Goal: Register for event/course

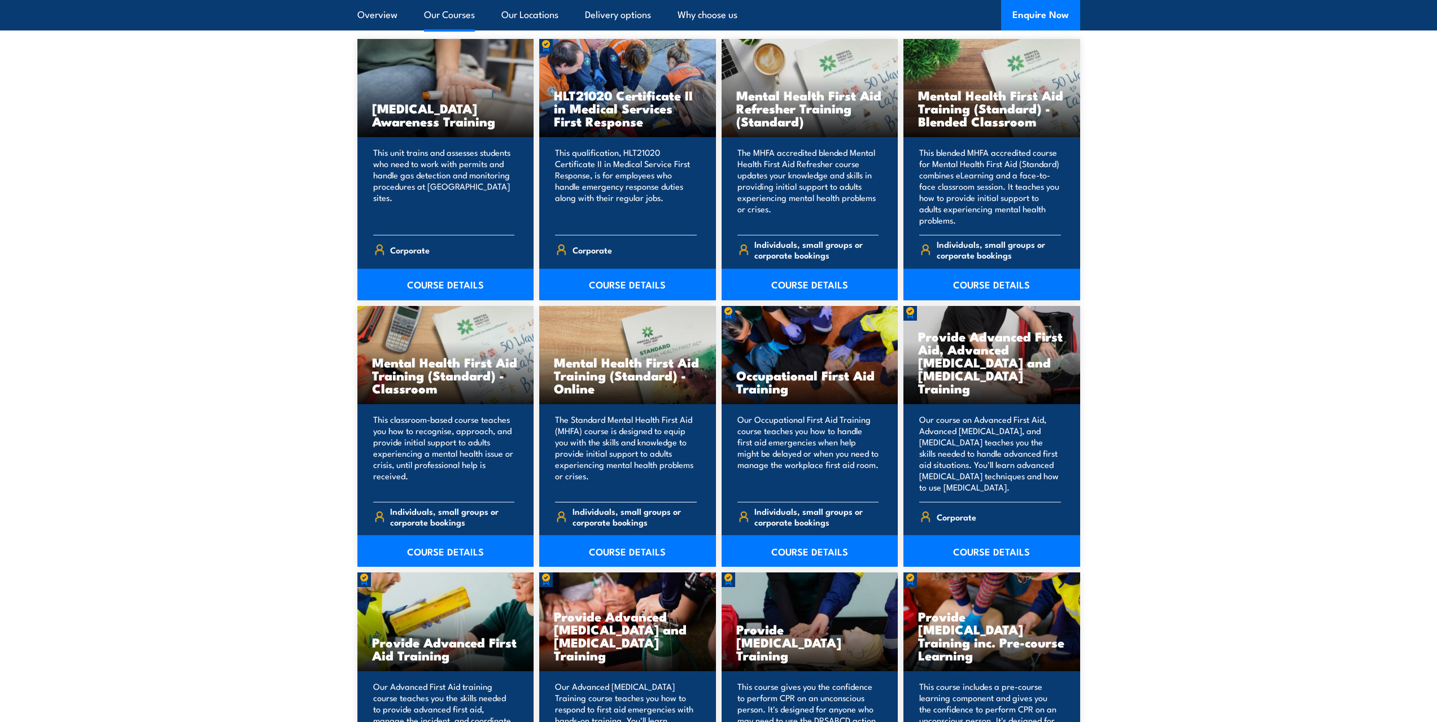
scroll to position [1016, 0]
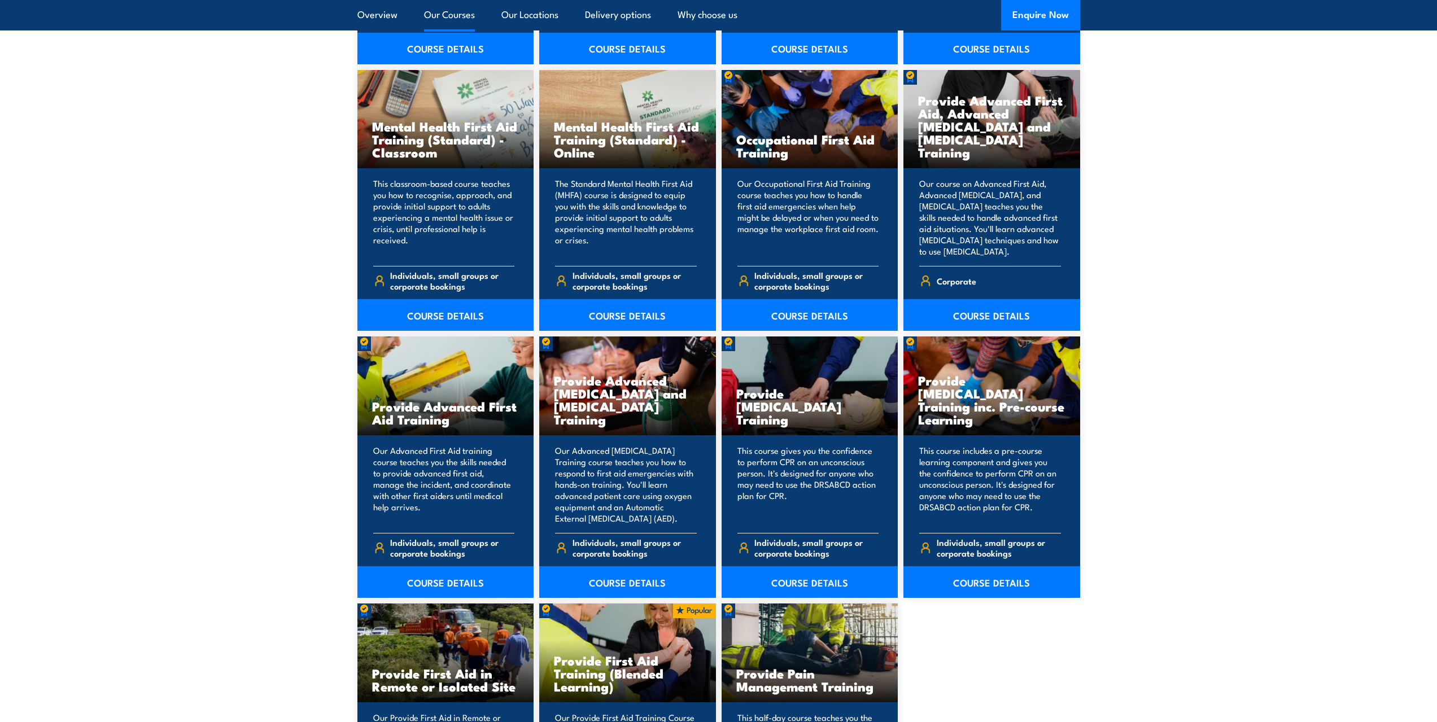
scroll to position [1186, 0]
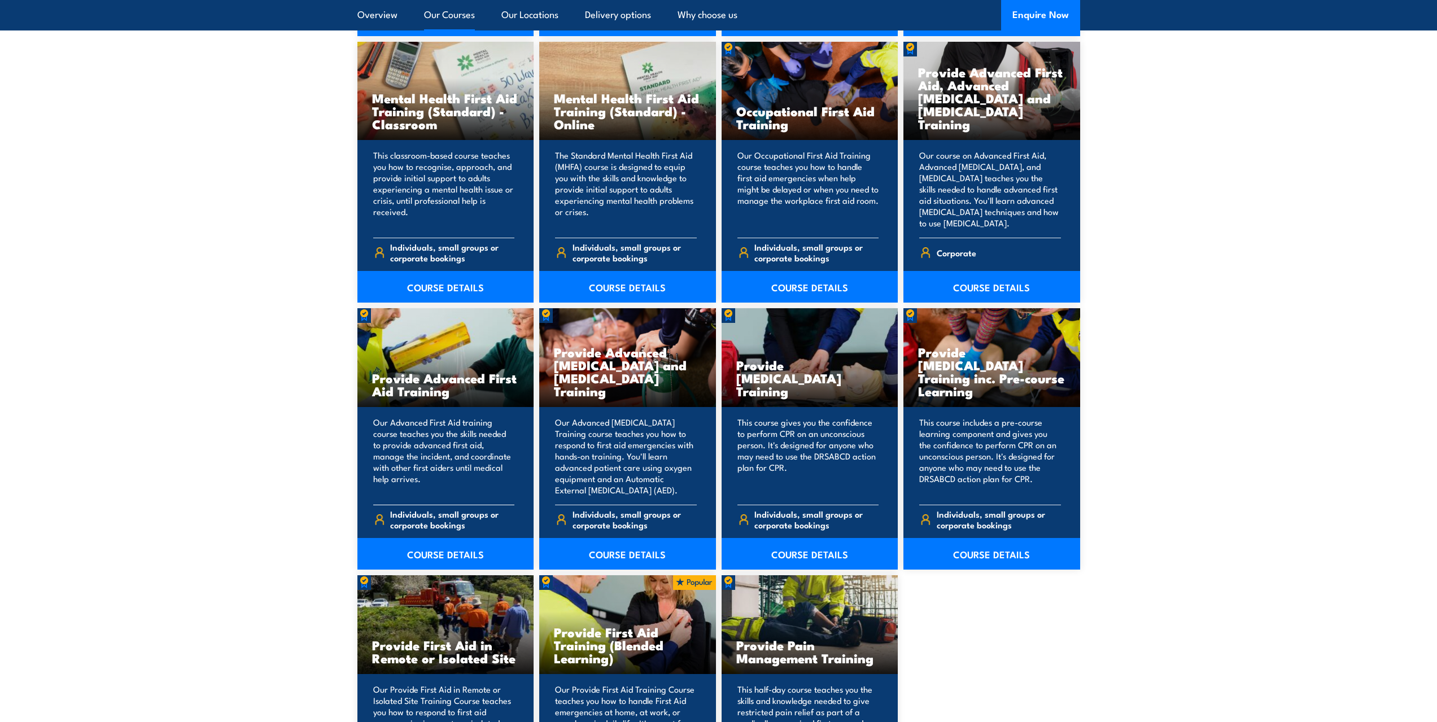
click at [439, 433] on p "Our Advanced First Aid training course teaches you the skills needed to provide…" at bounding box center [444, 456] width 142 height 79
click at [442, 556] on link "COURSE DETAILS" at bounding box center [445, 554] width 177 height 32
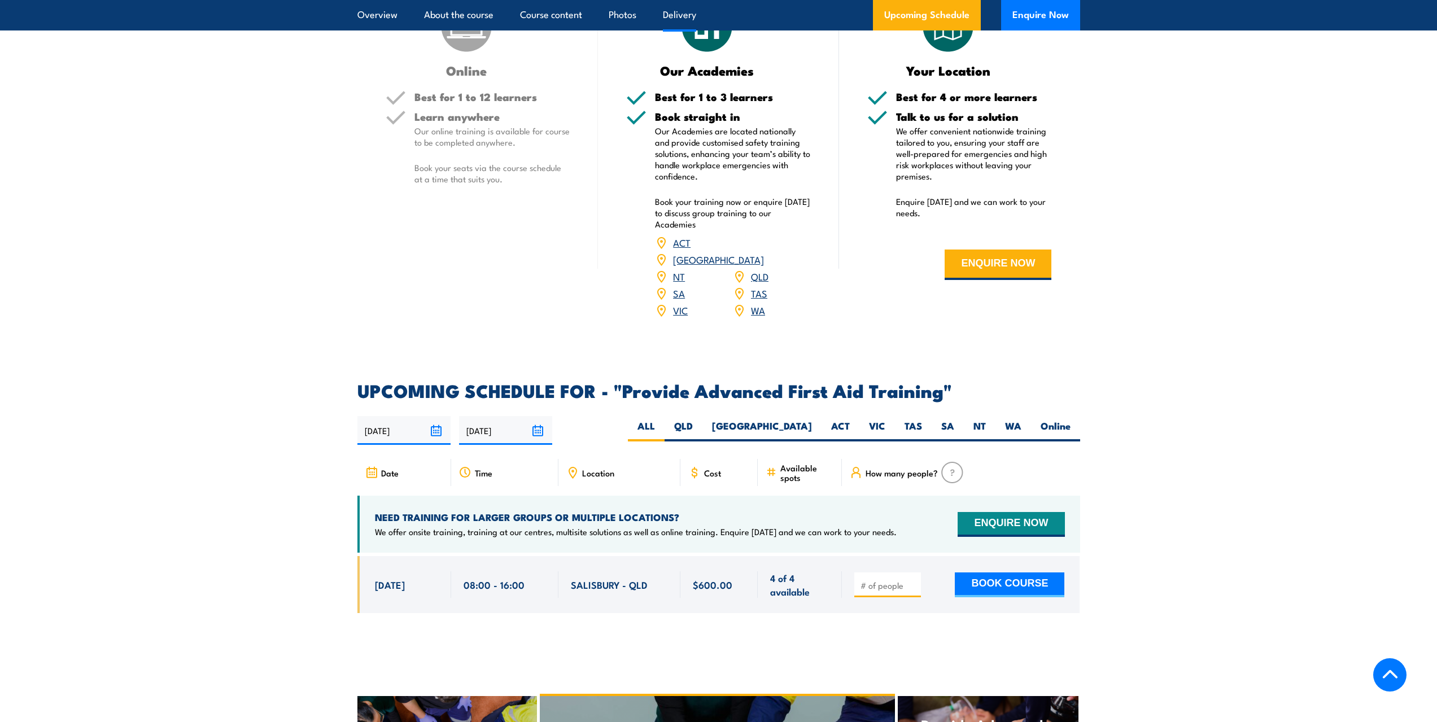
scroll to position [1468, 0]
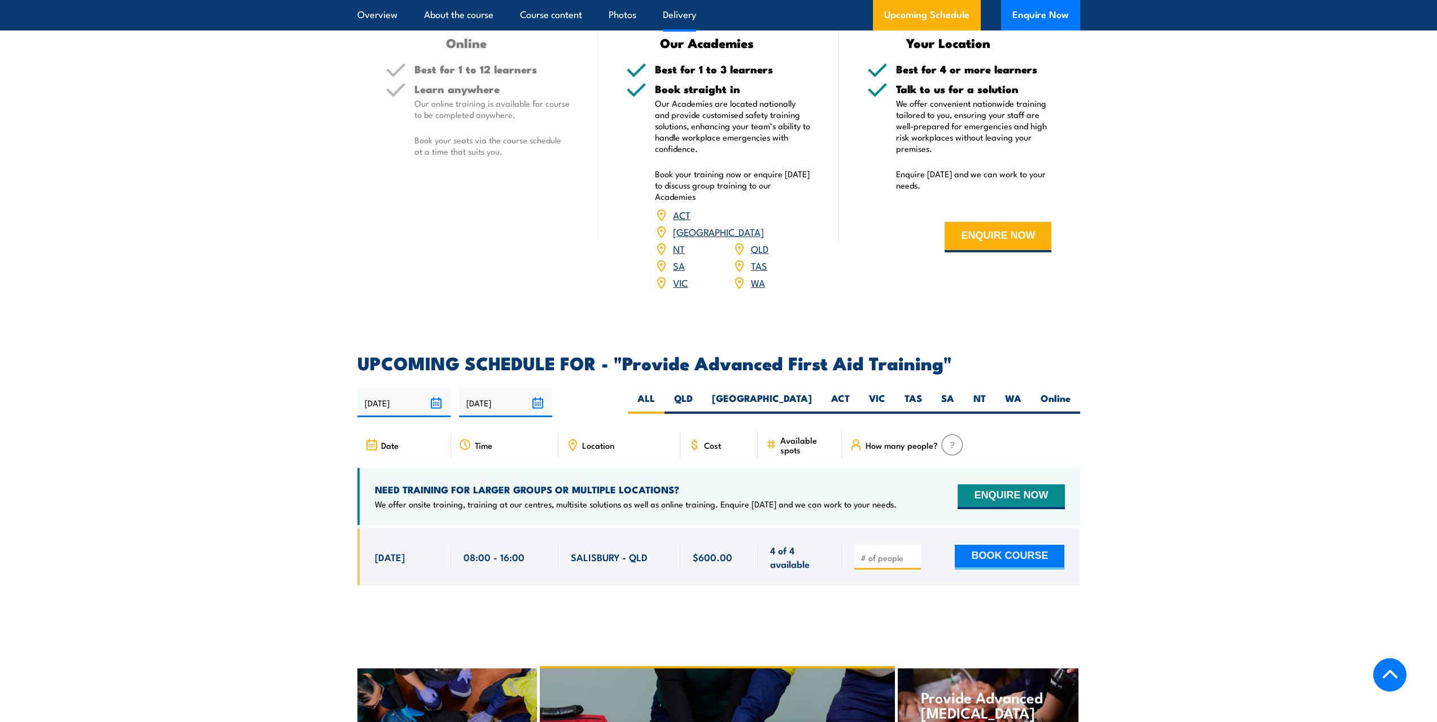
click at [756, 225] on link "NSW" at bounding box center [718, 232] width 91 height 14
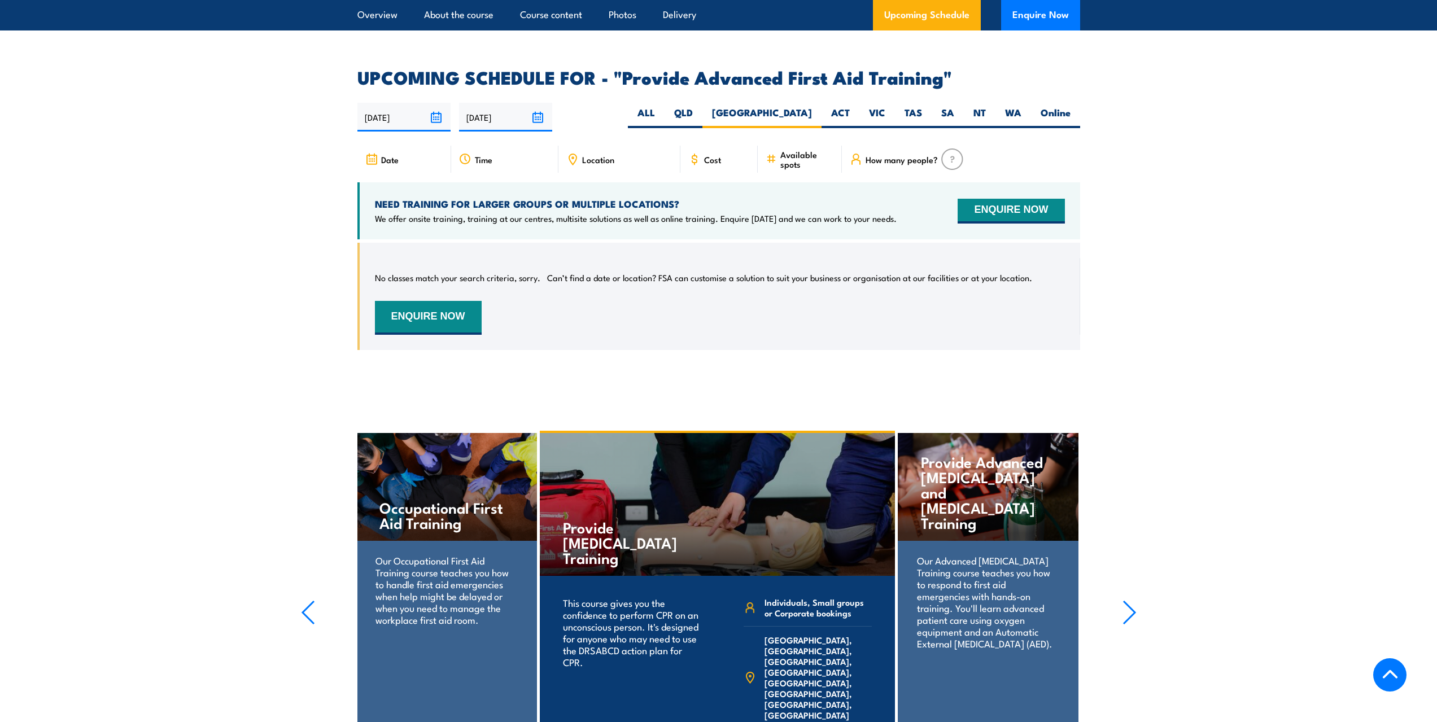
scroll to position [1734, 0]
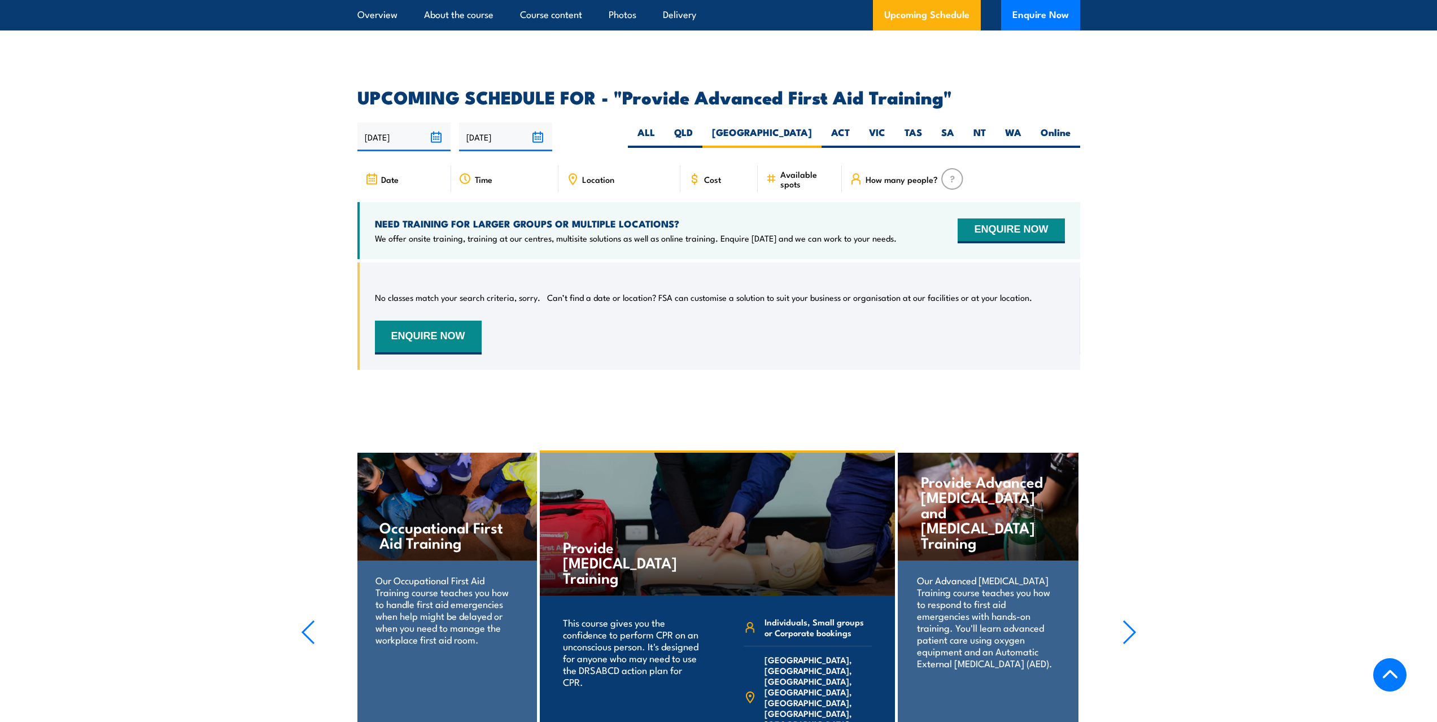
click at [495, 519] on h4 "Occupational First Aid Training" at bounding box center [446, 534] width 134 height 30
drag, startPoint x: 452, startPoint y: 605, endPoint x: 460, endPoint y: 545, distance: 59.8
click at [452, 603] on p "Our Occupational First Aid Training course teaches you how to handle first aid …" at bounding box center [446, 609] width 142 height 71
click at [473, 519] on h4 "Occupational First Aid Training" at bounding box center [446, 534] width 134 height 30
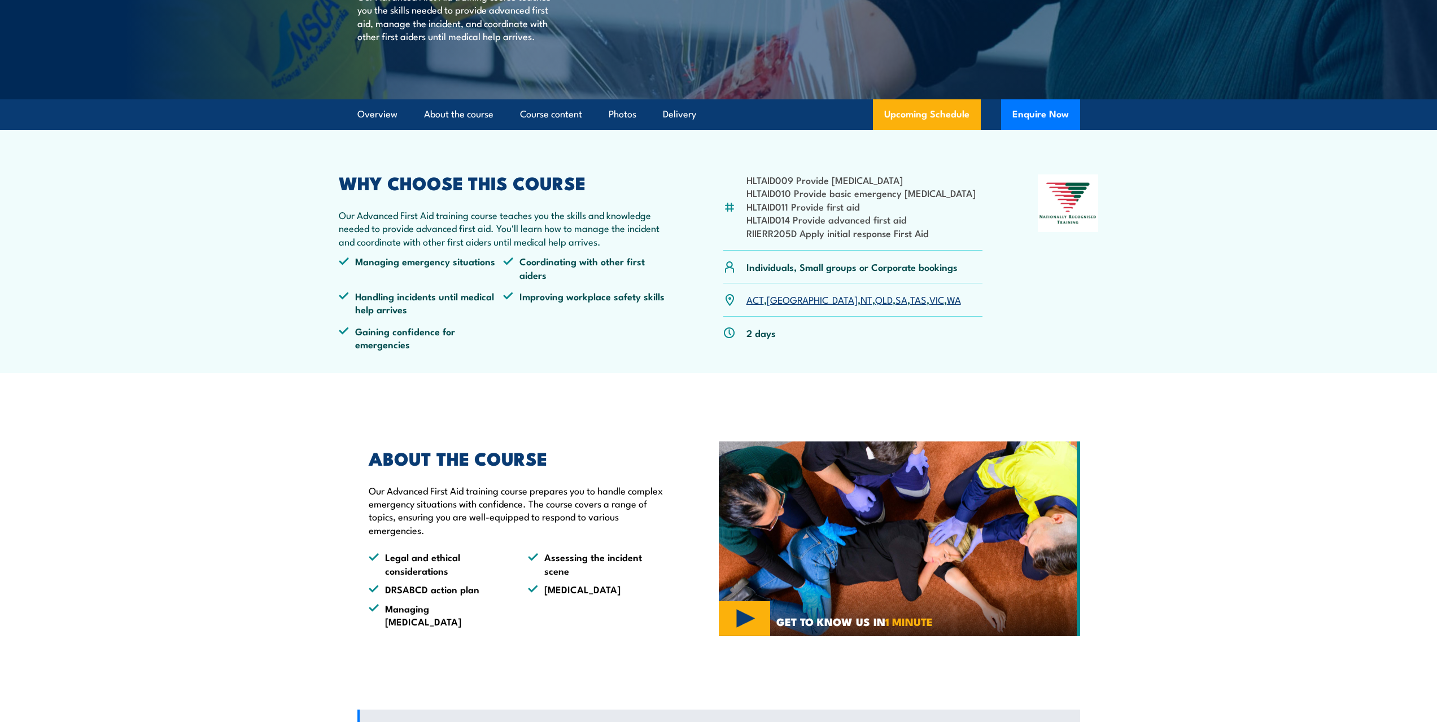
scroll to position [0, 0]
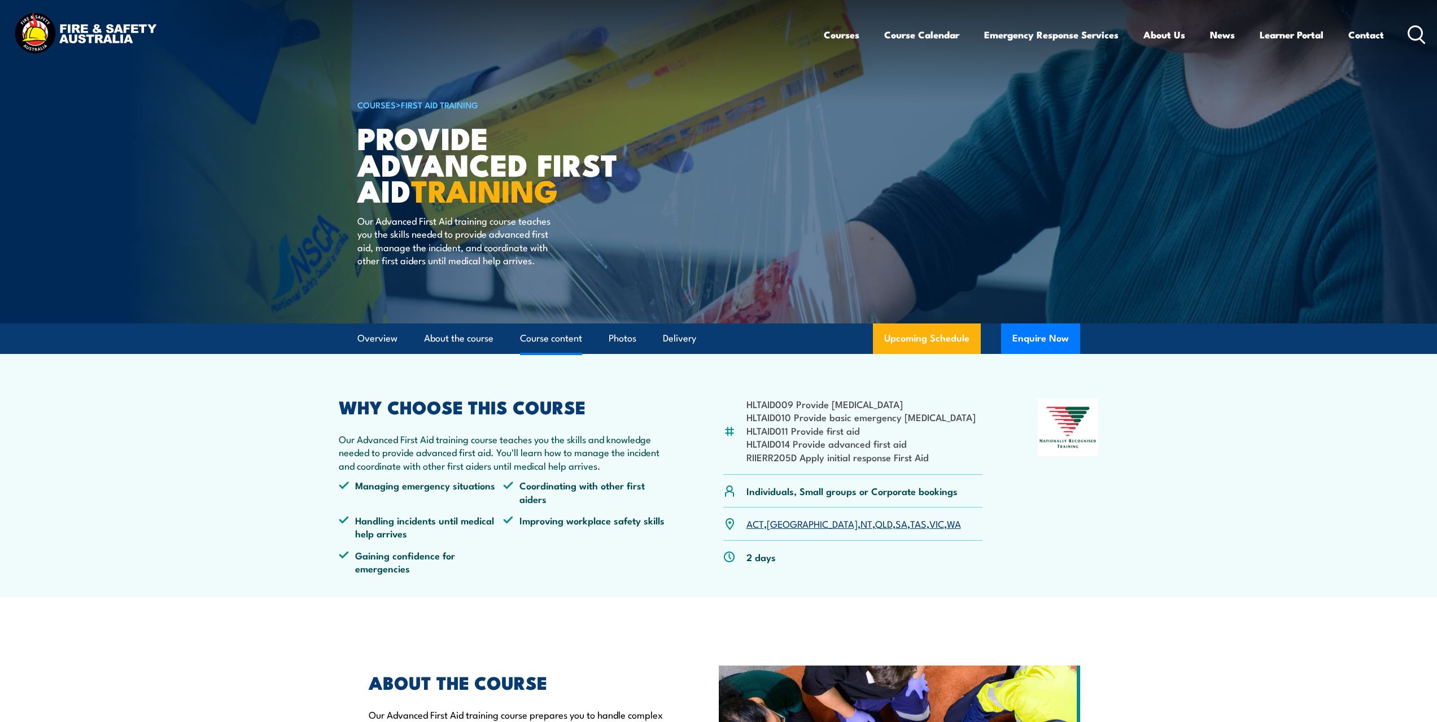
click at [531, 336] on link "Course content" at bounding box center [551, 338] width 62 height 30
click at [900, 43] on link "Course Calendar" at bounding box center [921, 35] width 75 height 30
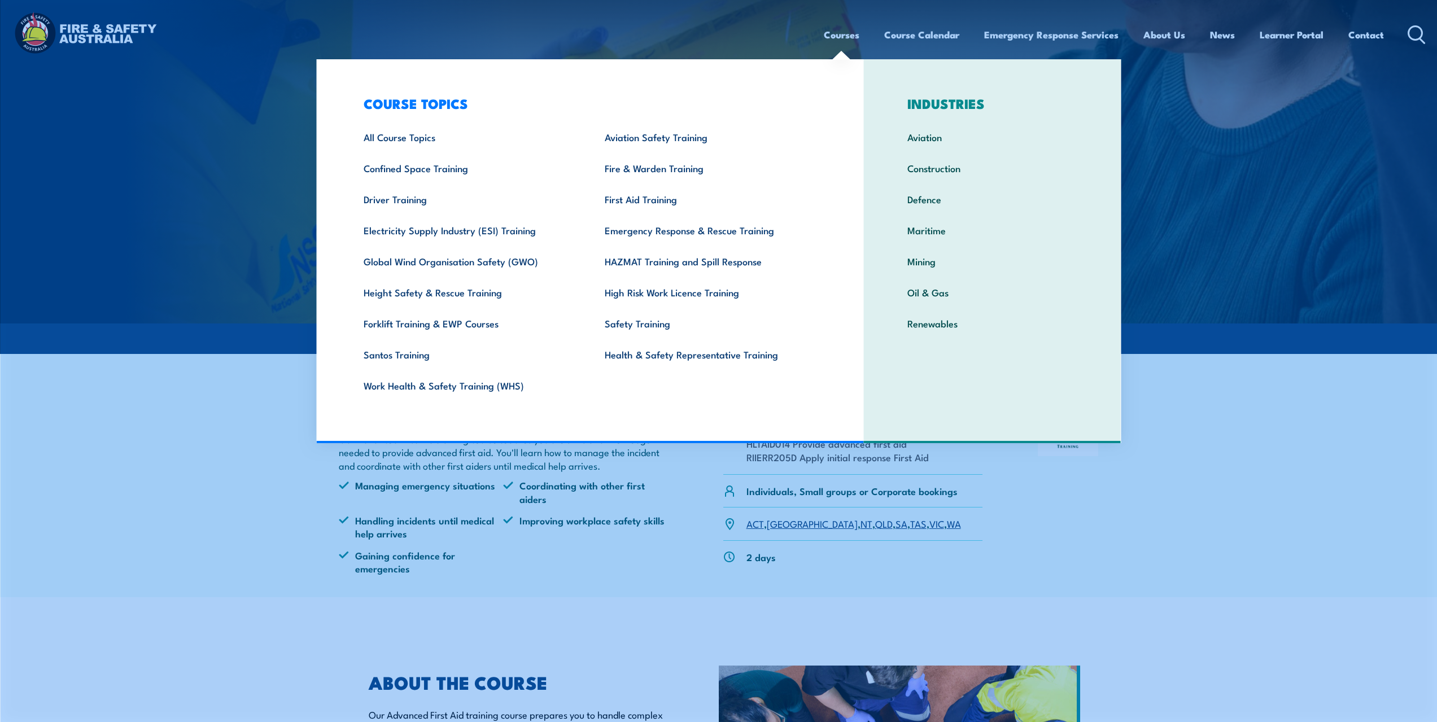
click at [833, 43] on link "Courses" at bounding box center [842, 35] width 36 height 30
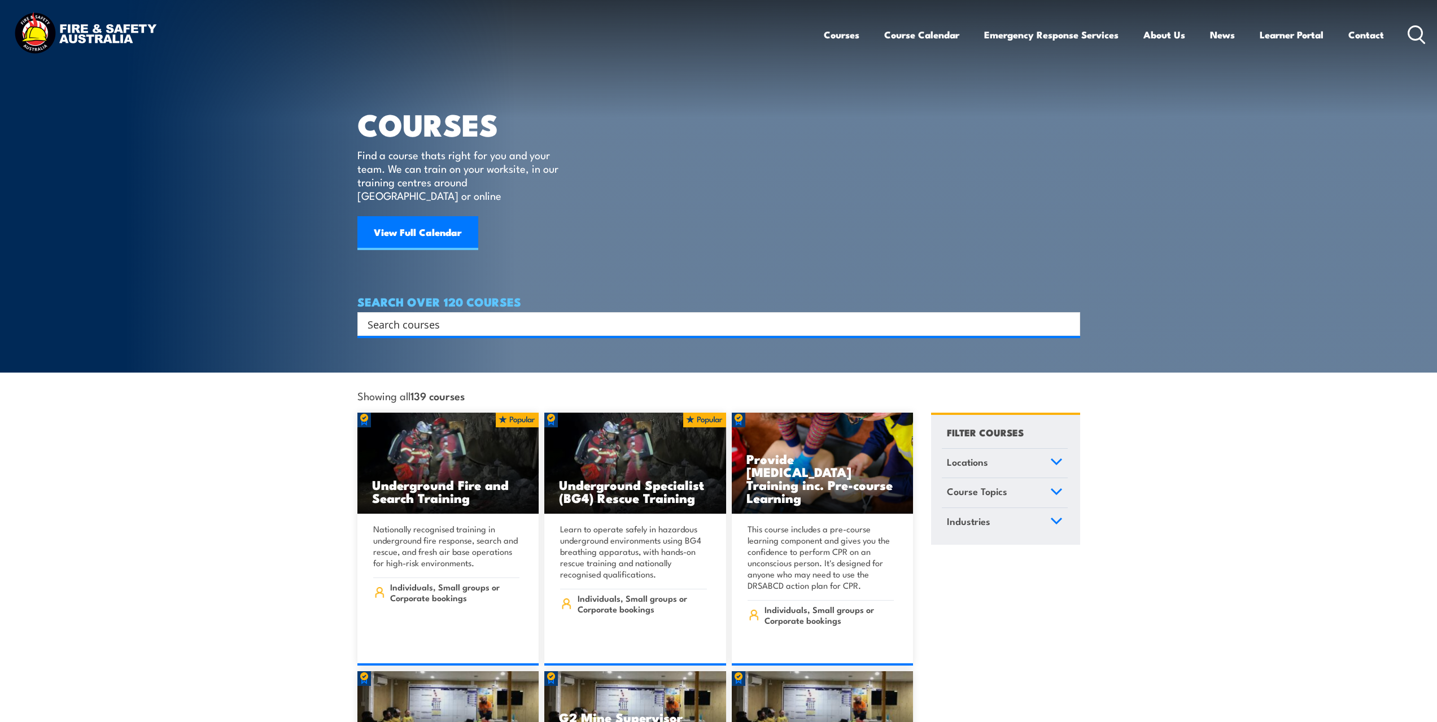
click at [584, 316] on input "Search input" at bounding box center [712, 324] width 688 height 17
type input "d"
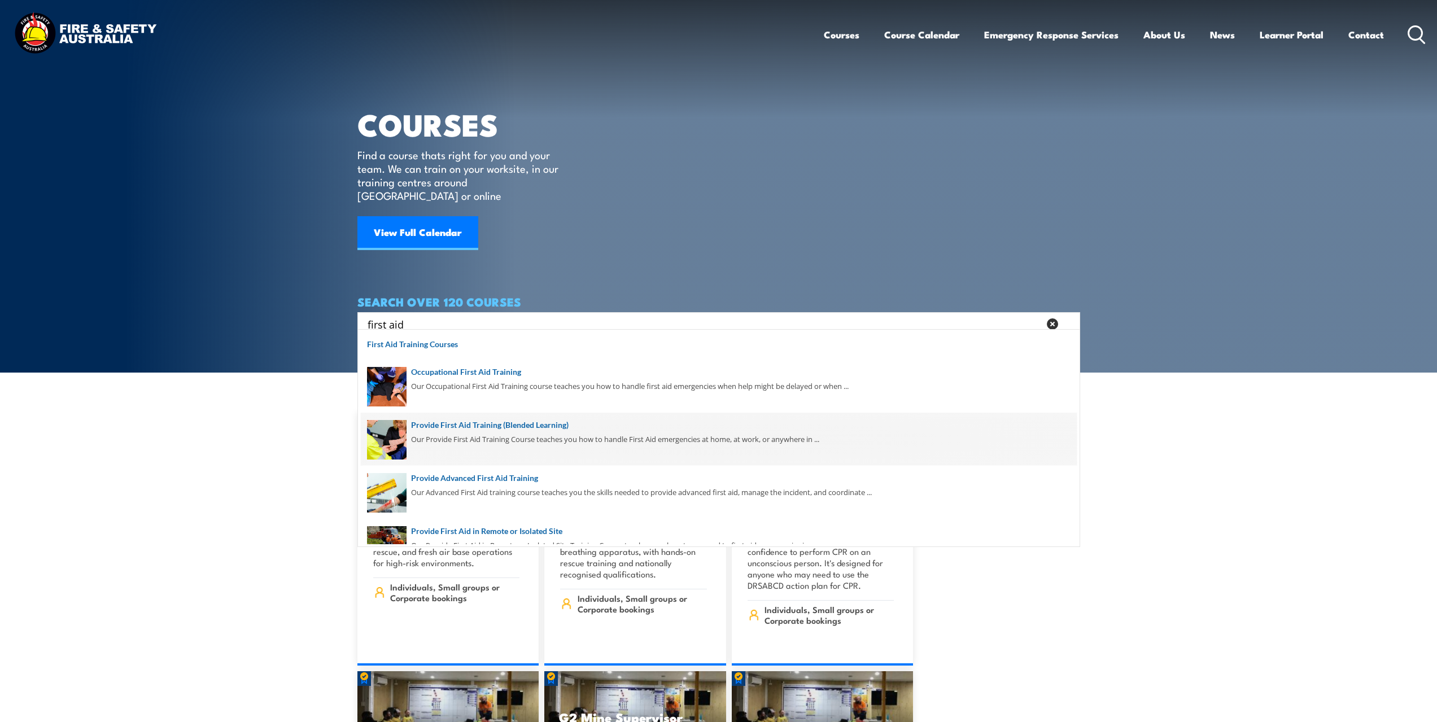
type input "first aid"
click at [594, 436] on span at bounding box center [719, 439] width 716 height 53
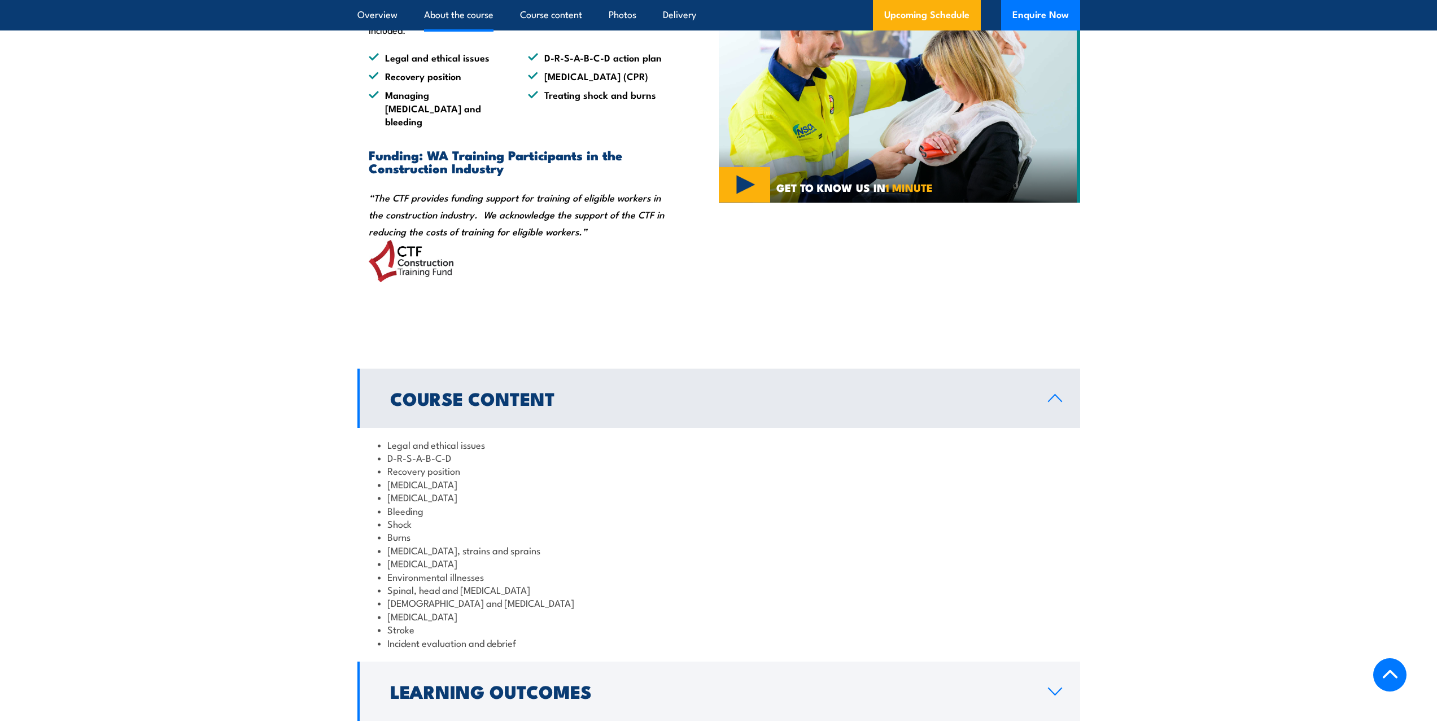
scroll to position [1016, 0]
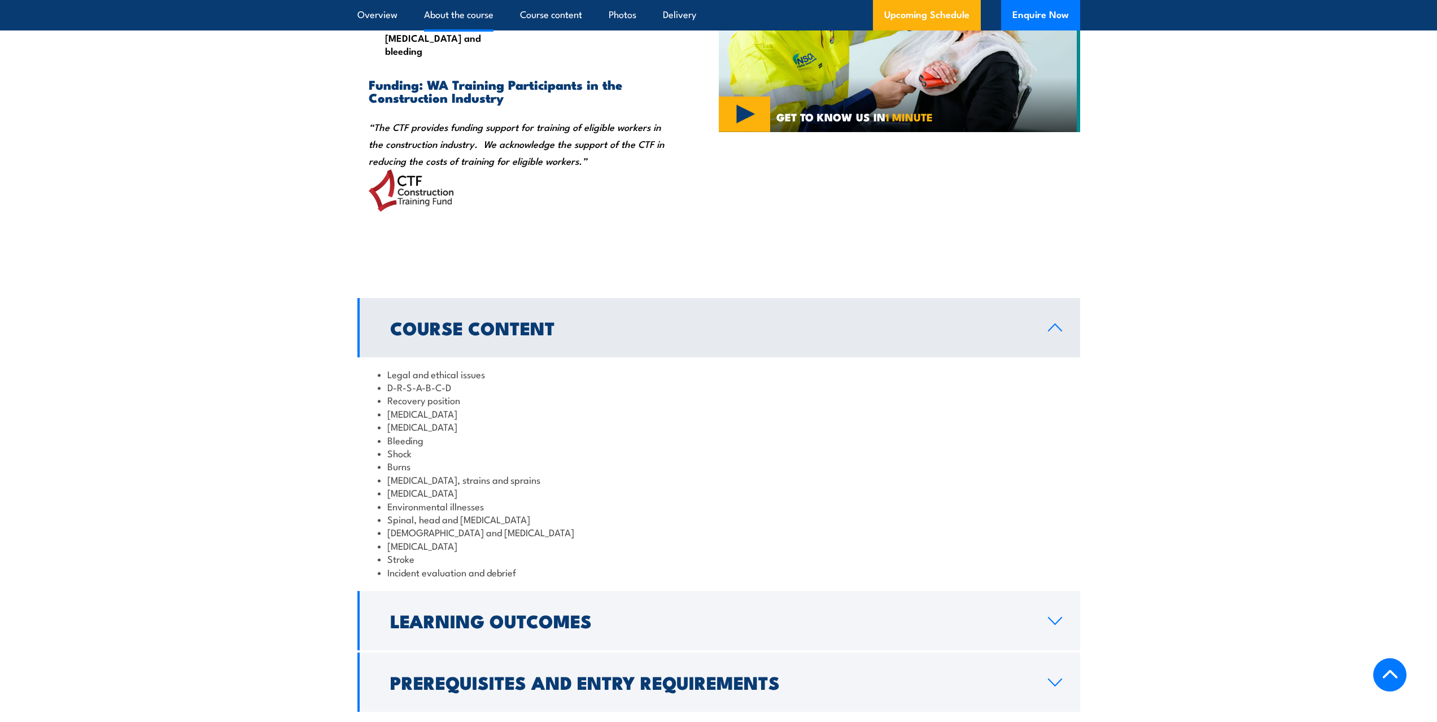
click at [571, 357] on link "Course Content" at bounding box center [718, 327] width 723 height 59
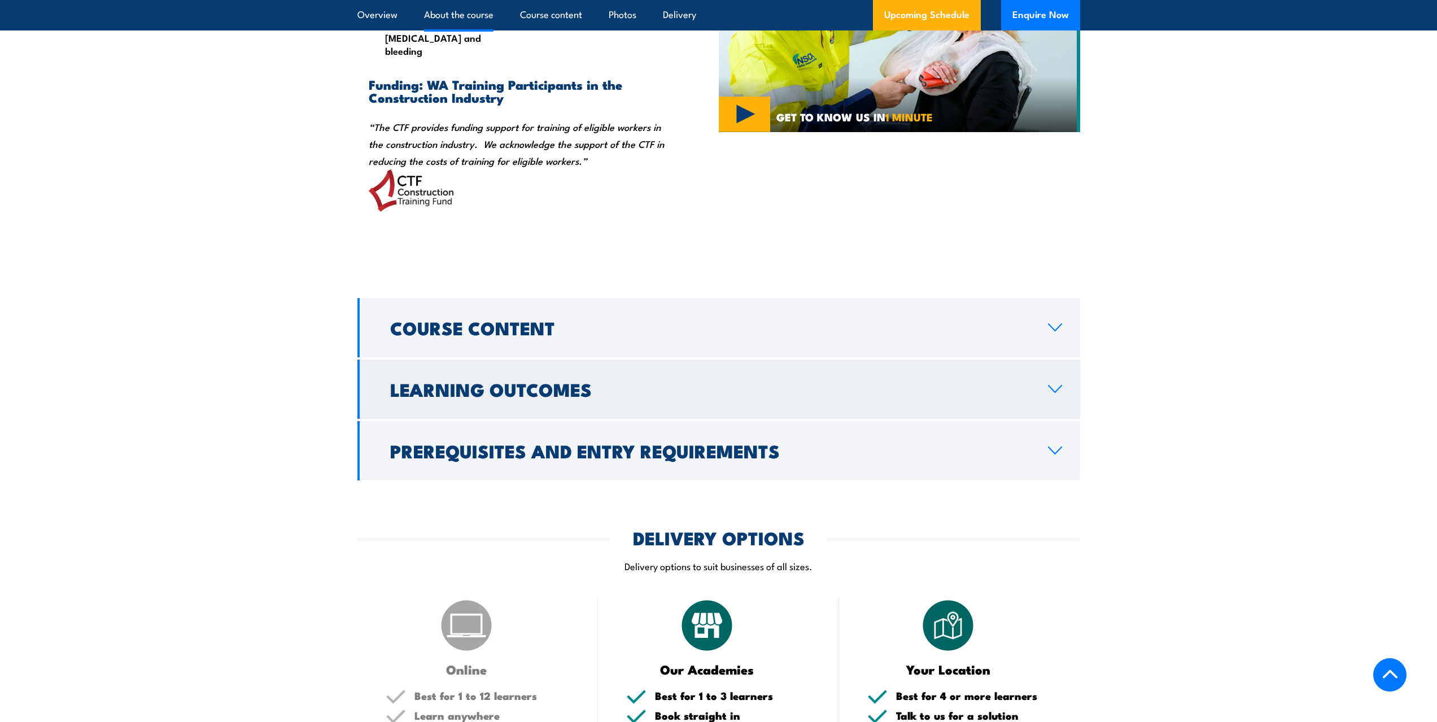
click at [568, 397] on h2 "Learning Outcomes" at bounding box center [710, 389] width 640 height 16
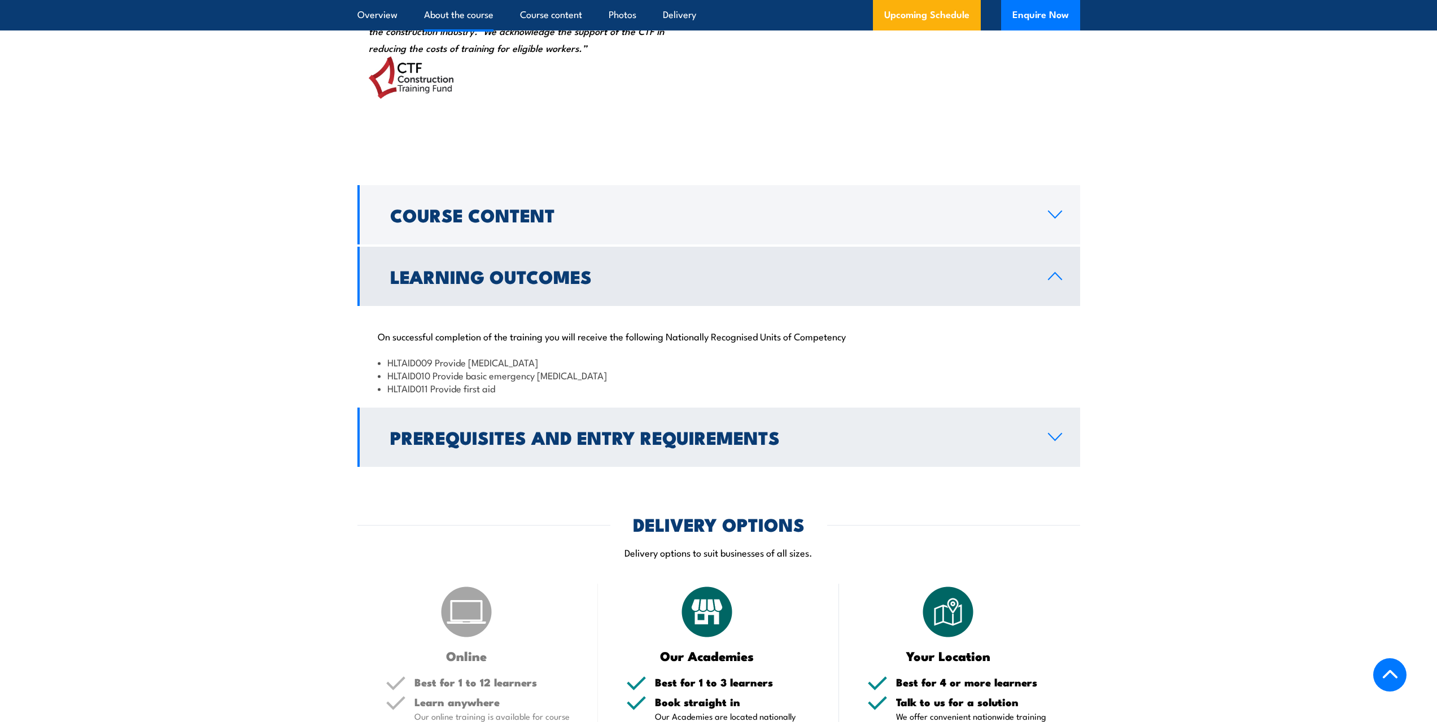
scroll to position [1186, 0]
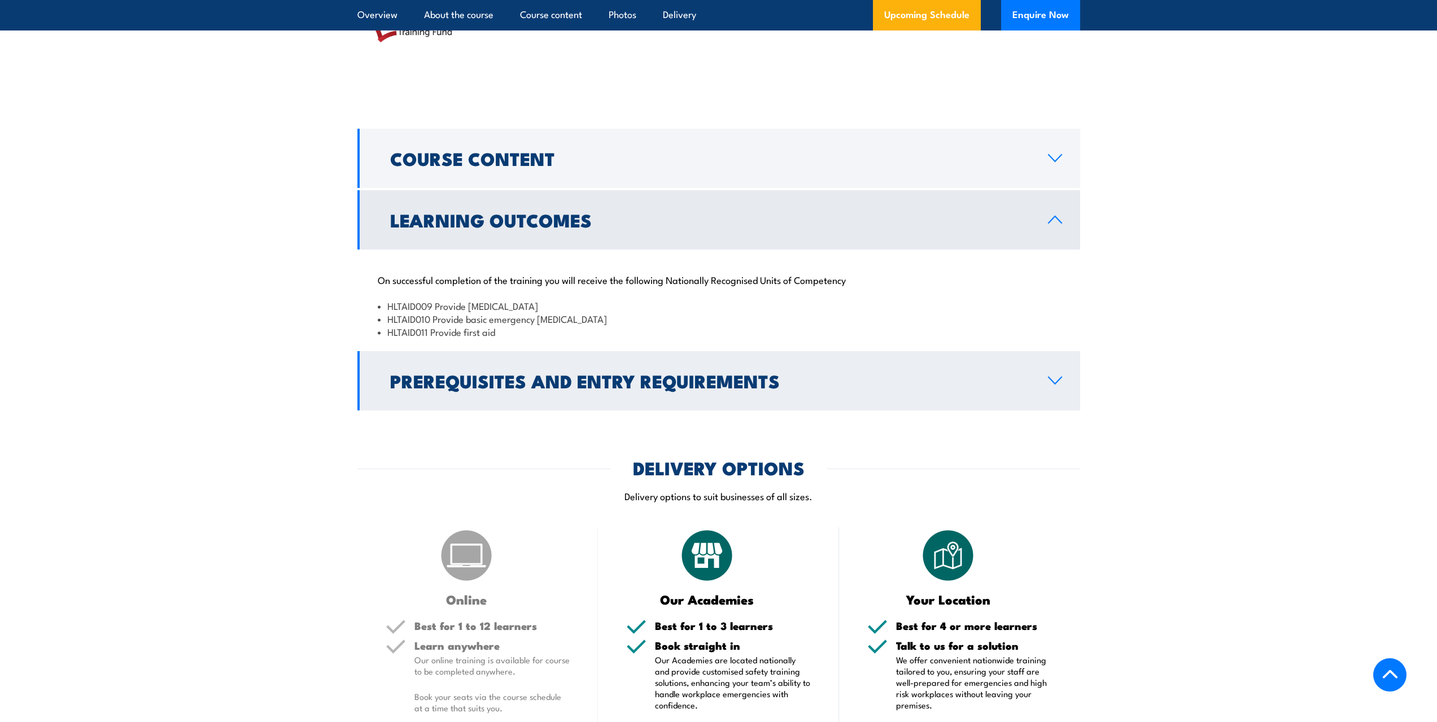
click at [692, 388] on h2 "Prerequisites and Entry Requirements" at bounding box center [710, 381] width 640 height 16
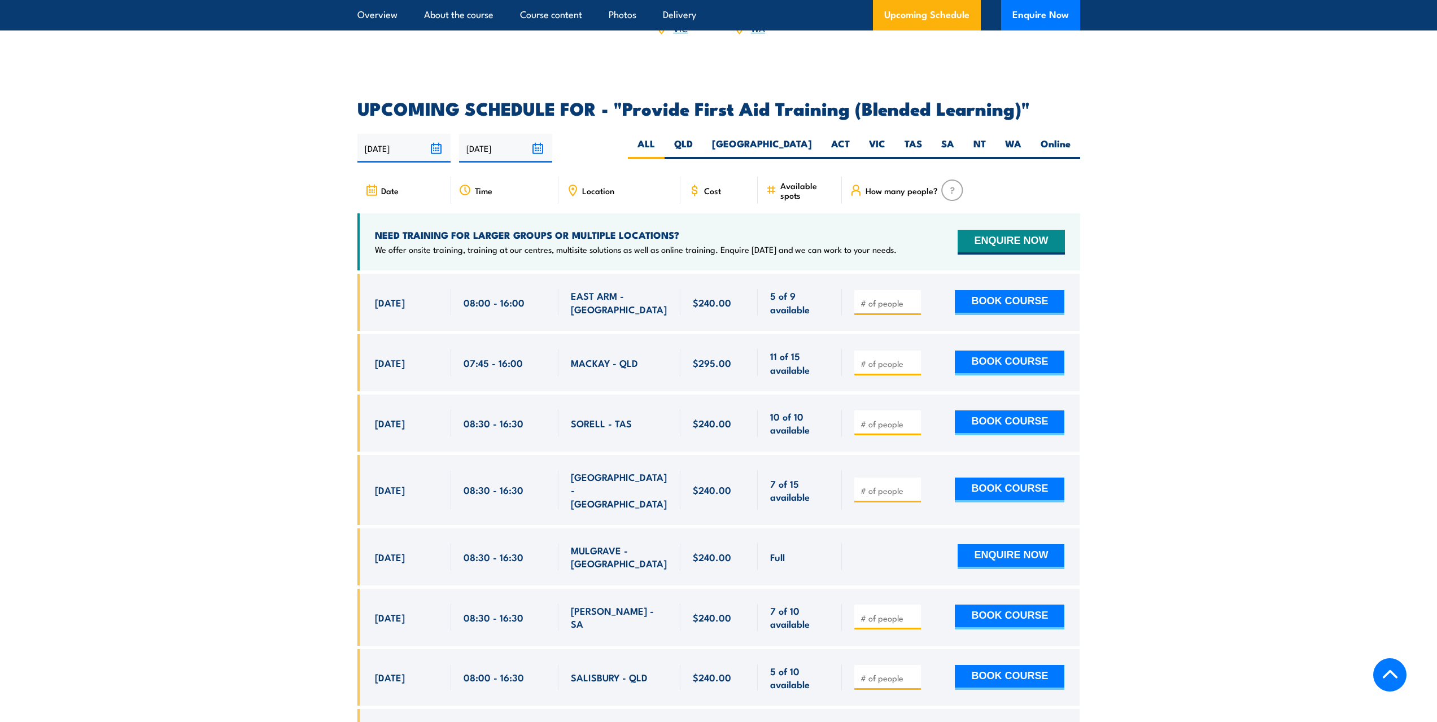
scroll to position [2089, 0]
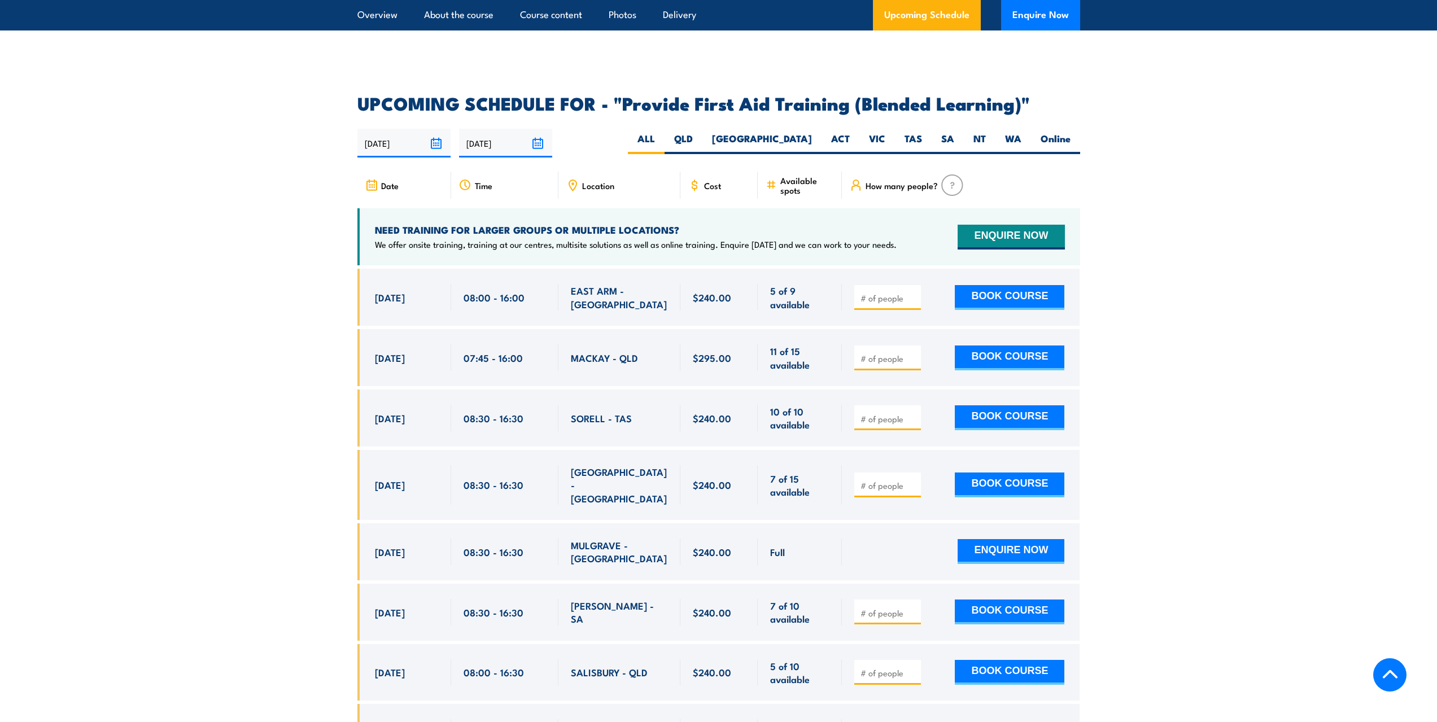
click at [891, 510] on div at bounding box center [961, 485] width 238 height 70
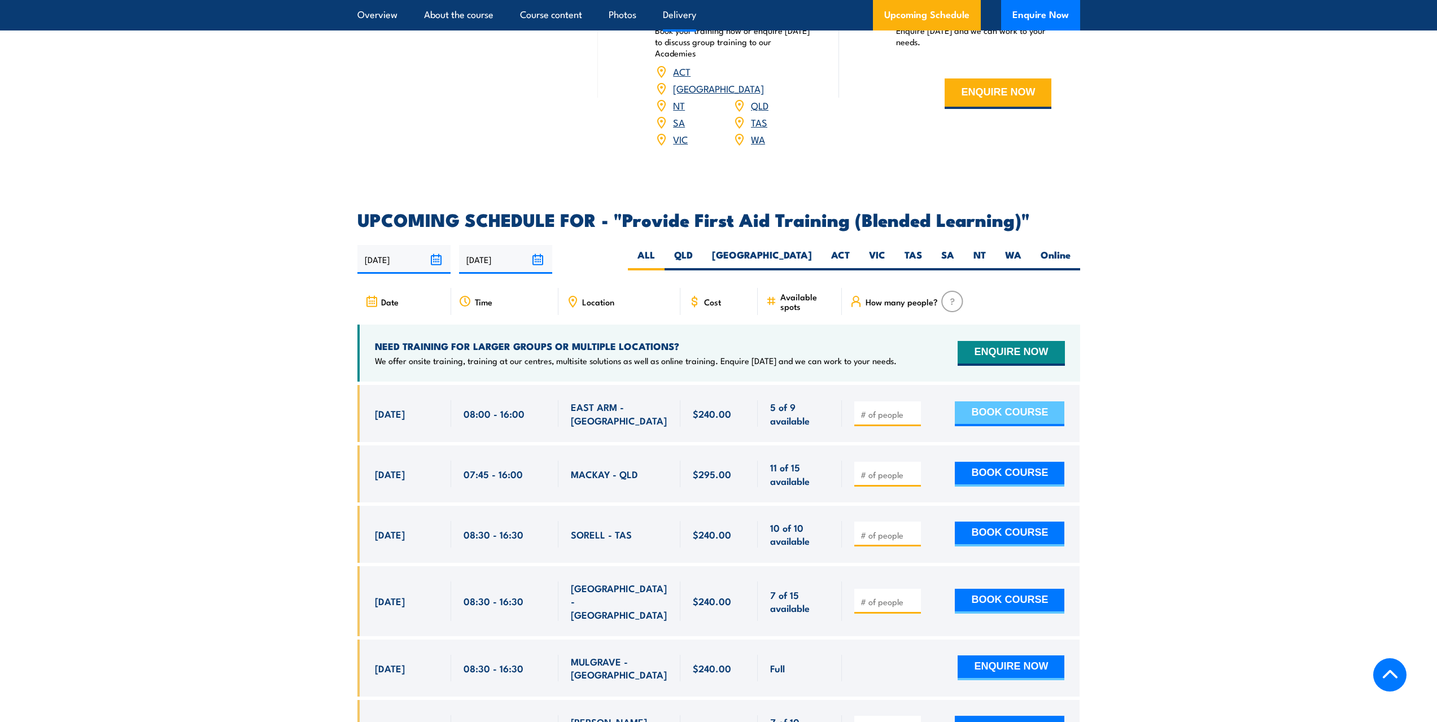
scroll to position [1863, 0]
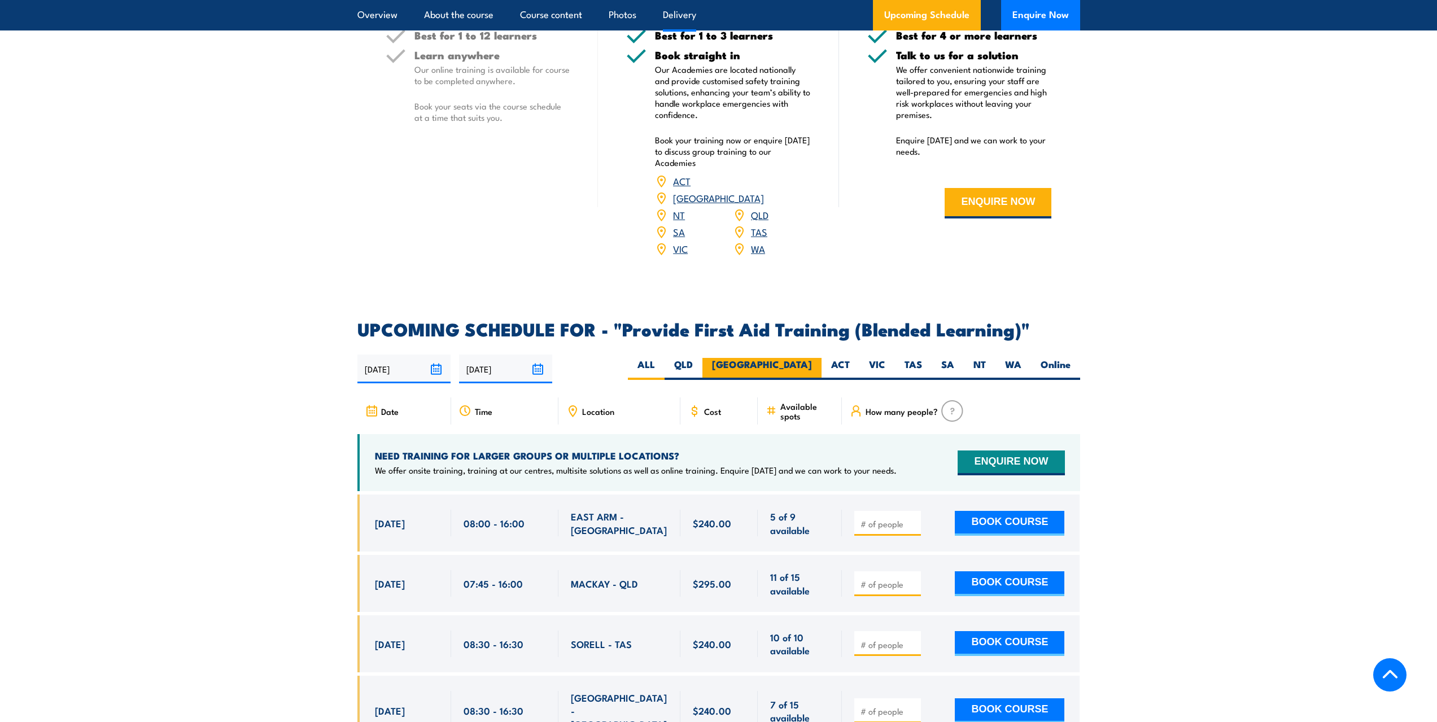
click at [808, 372] on label "[GEOGRAPHIC_DATA]" at bounding box center [761, 369] width 119 height 22
click at [812, 365] on input "[GEOGRAPHIC_DATA]" at bounding box center [815, 361] width 7 height 7
radio input "true"
